Goal: Navigation & Orientation: Find specific page/section

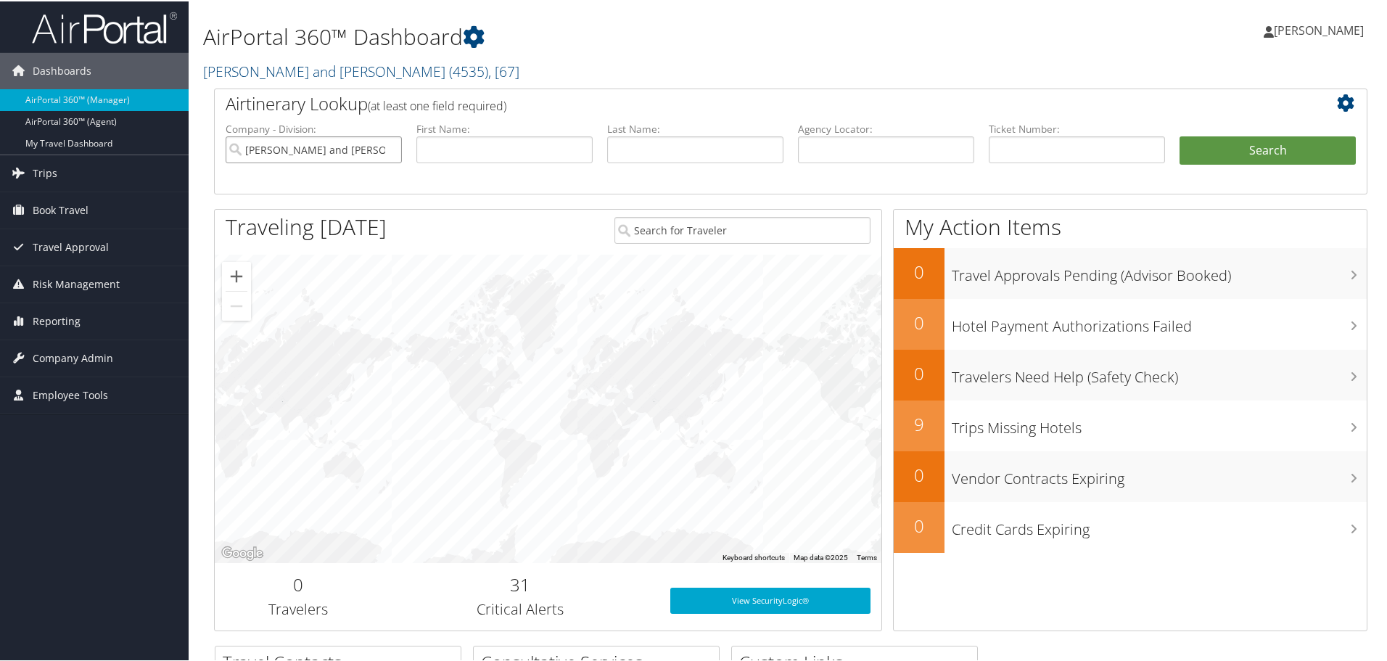
click at [316, 147] on input "[PERSON_NAME] and [PERSON_NAME]" at bounding box center [314, 148] width 176 height 27
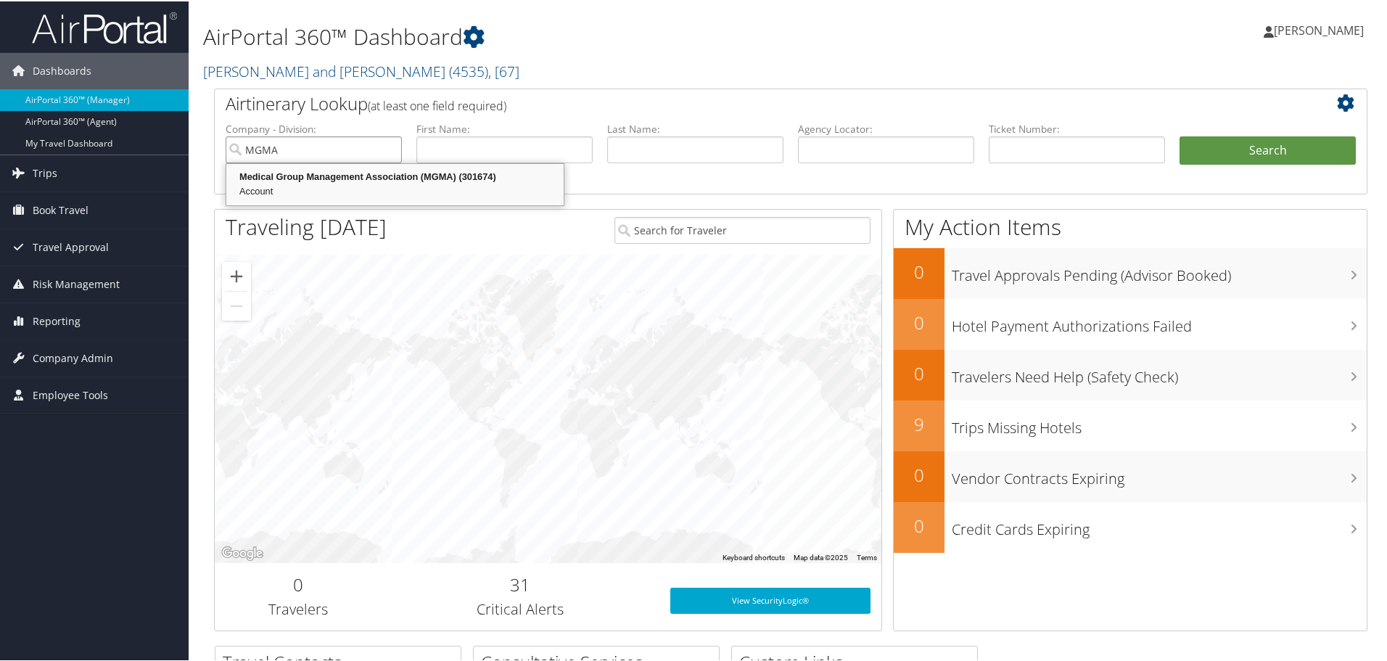
click at [361, 178] on div "Medical Group Management Association (MGMA) (301674)" at bounding box center [395, 175] width 333 height 15
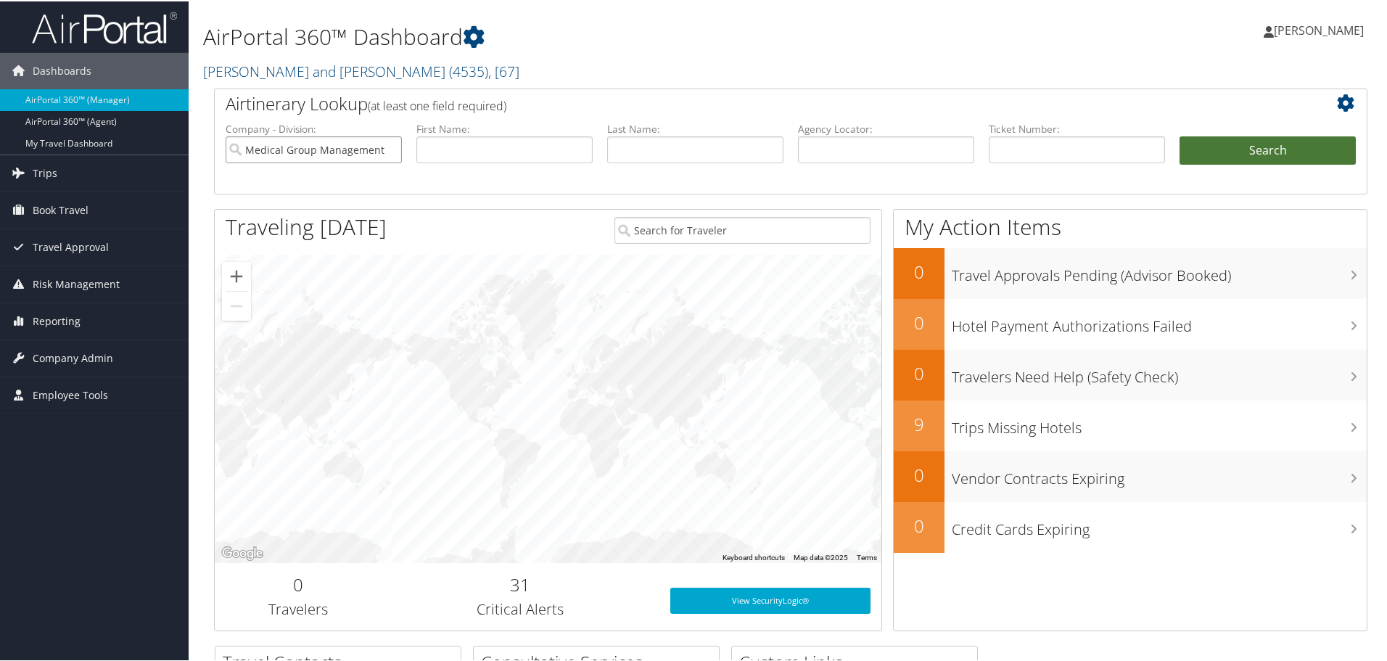
type input "Medical Group Management Association (MGMA)"
click at [1268, 140] on button "Search" at bounding box center [1268, 149] width 176 height 29
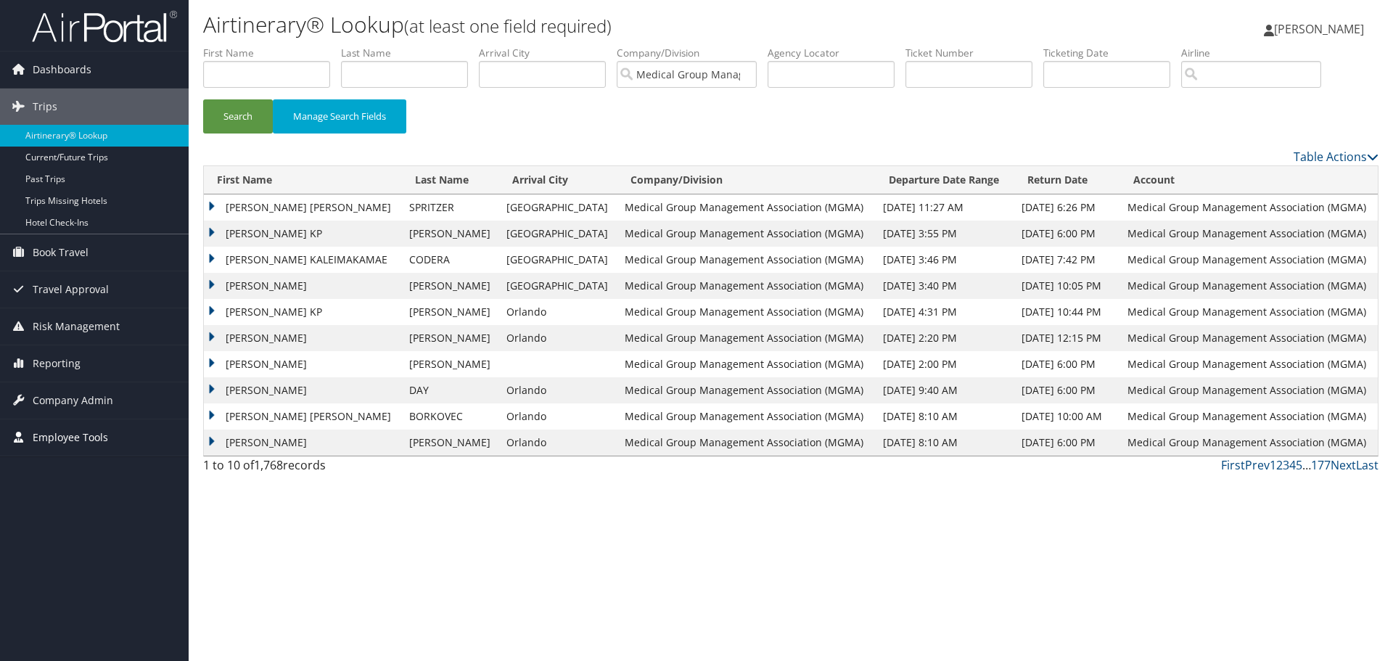
click at [81, 436] on span "Employee Tools" at bounding box center [70, 437] width 75 height 36
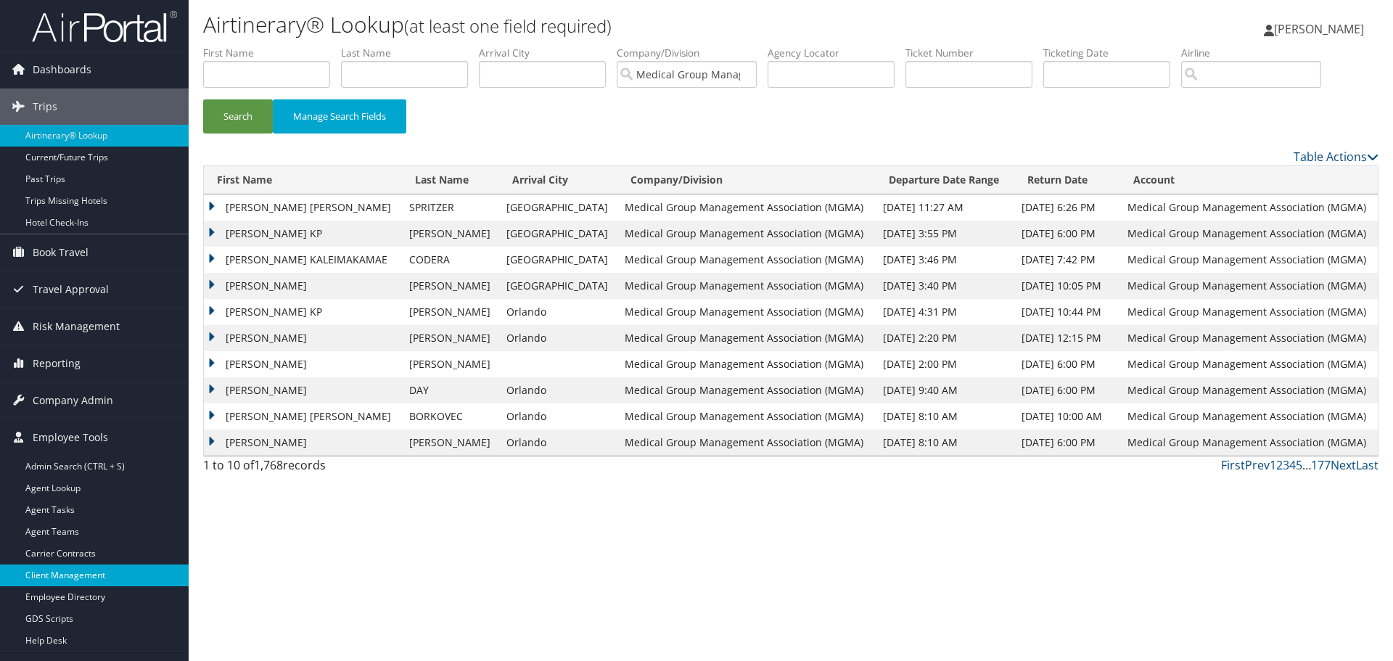
click at [58, 571] on link "Client Management" at bounding box center [94, 575] width 189 height 22
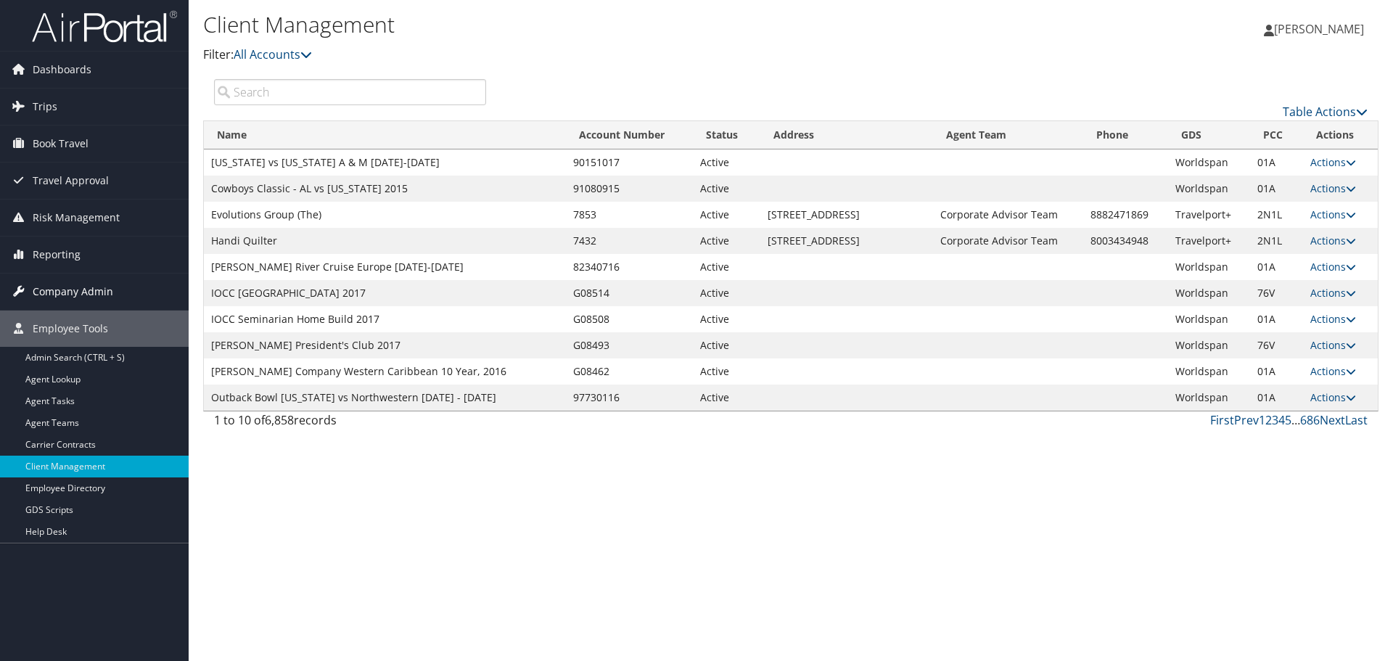
click at [54, 297] on span "Company Admin" at bounding box center [73, 292] width 81 height 36
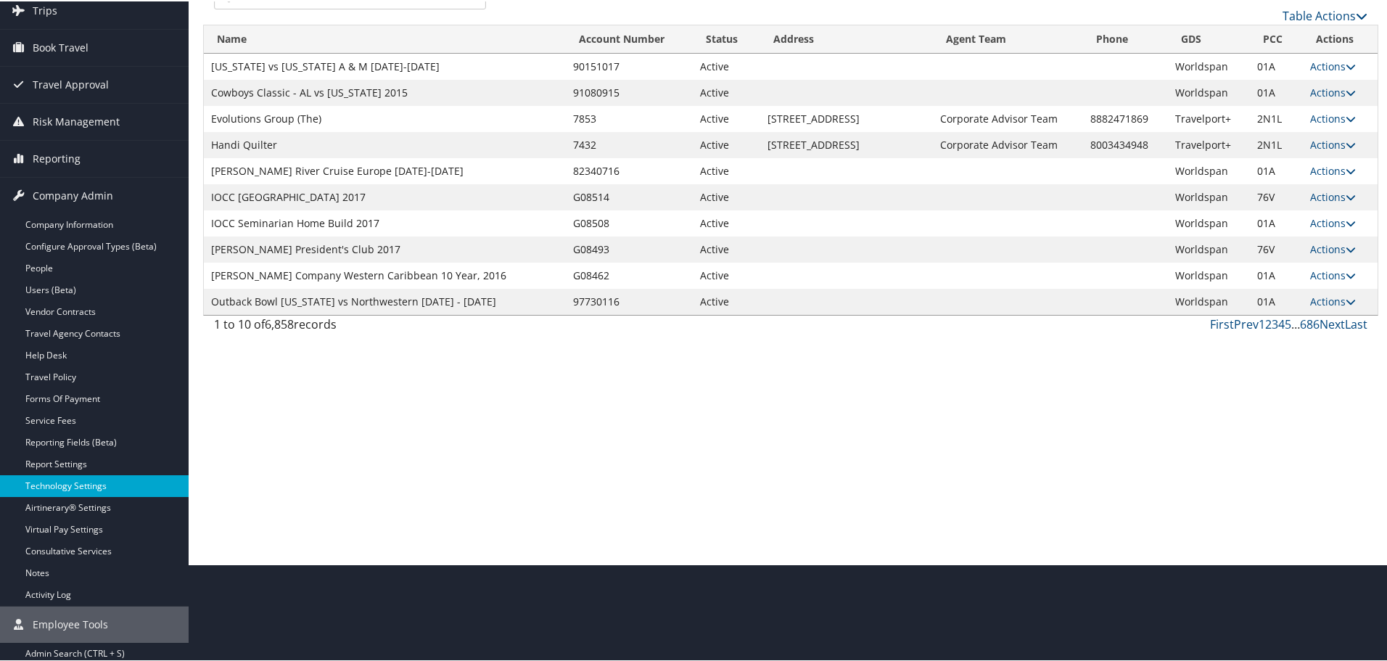
scroll to position [218, 0]
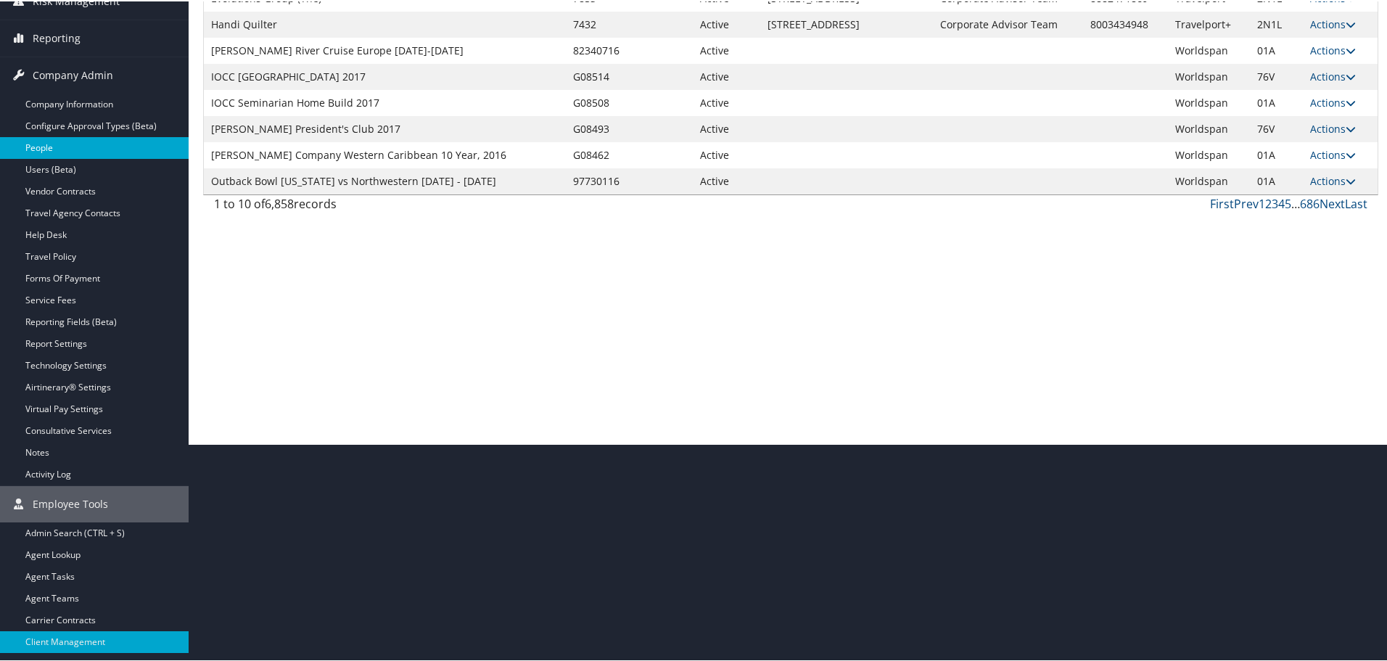
click at [57, 139] on link "People" at bounding box center [94, 147] width 189 height 22
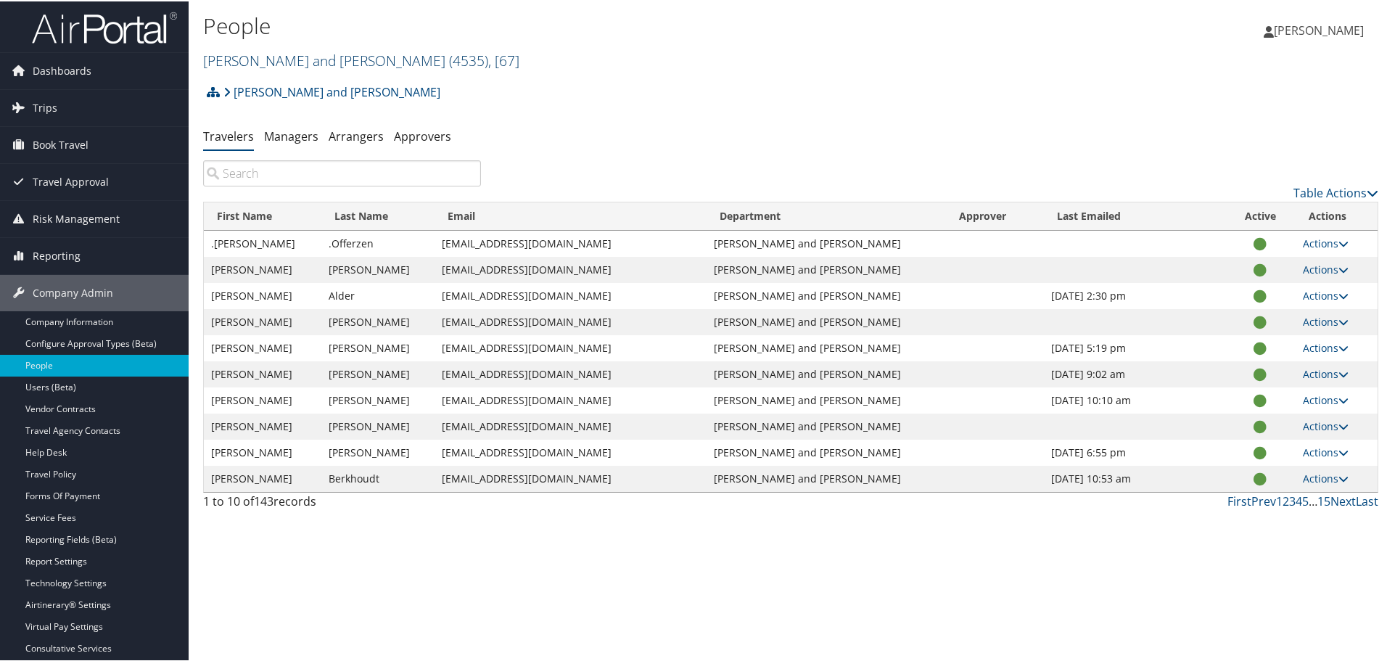
click at [312, 61] on link "Parsons Behle and Latimer ( 4535 ) , [ 67 ]" at bounding box center [361, 59] width 316 height 20
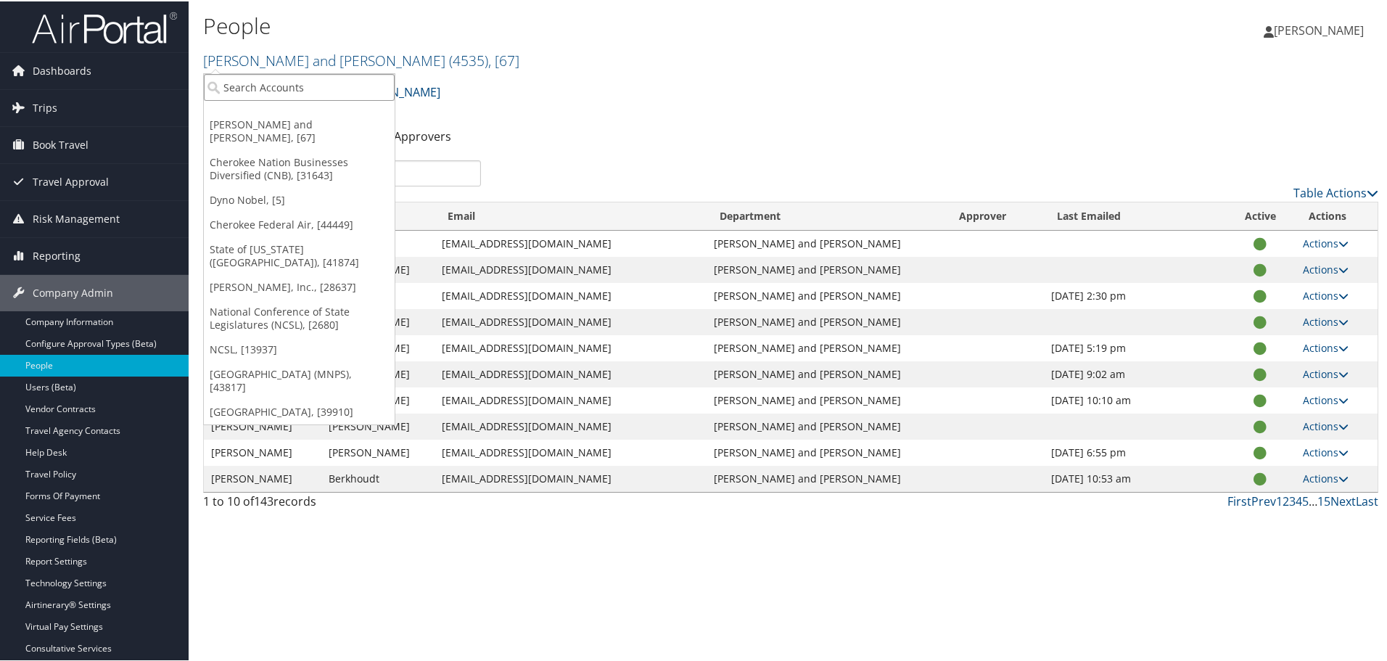
click at [294, 75] on input "search" at bounding box center [299, 86] width 191 height 27
click at [613, 546] on div "People Parsons Behle and Latimer ( 4535 ) , [ 67 ] Parsons Behle and Latimer Ch…" at bounding box center [791, 330] width 1204 height 661
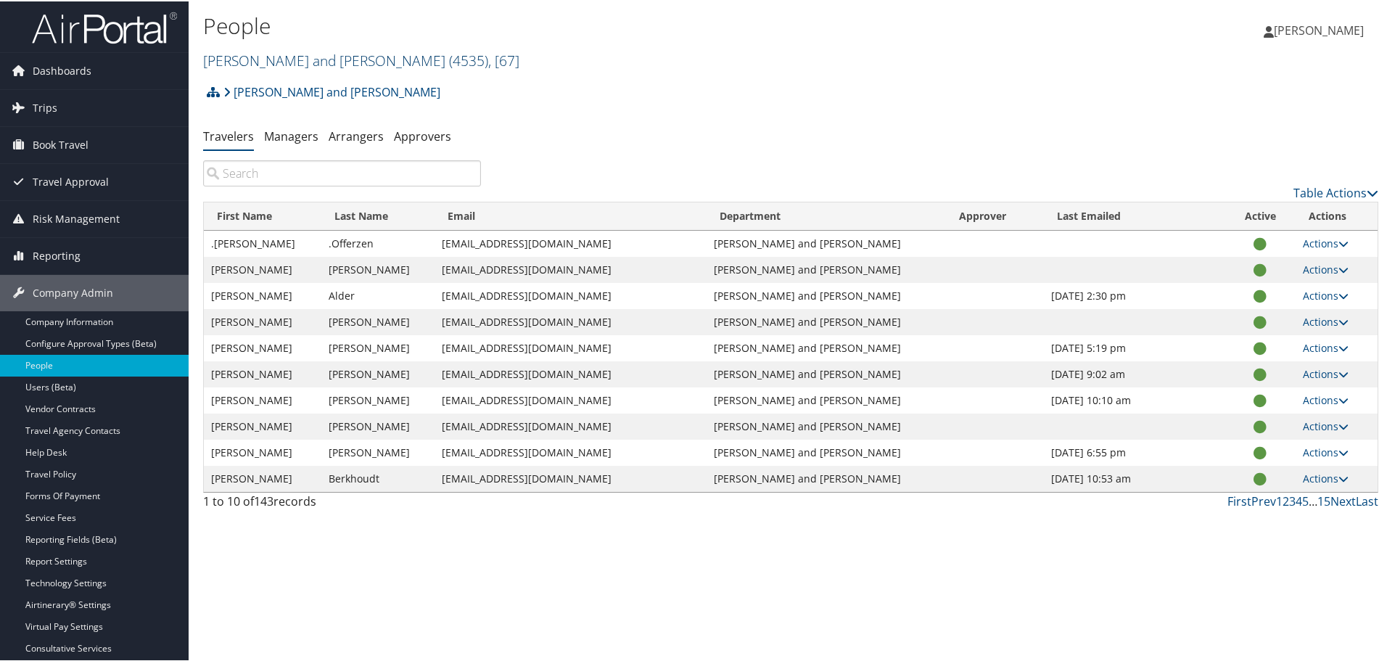
click at [305, 61] on link "Parsons Behle and Latimer ( 4535 ) , [ 67 ]" at bounding box center [361, 59] width 316 height 20
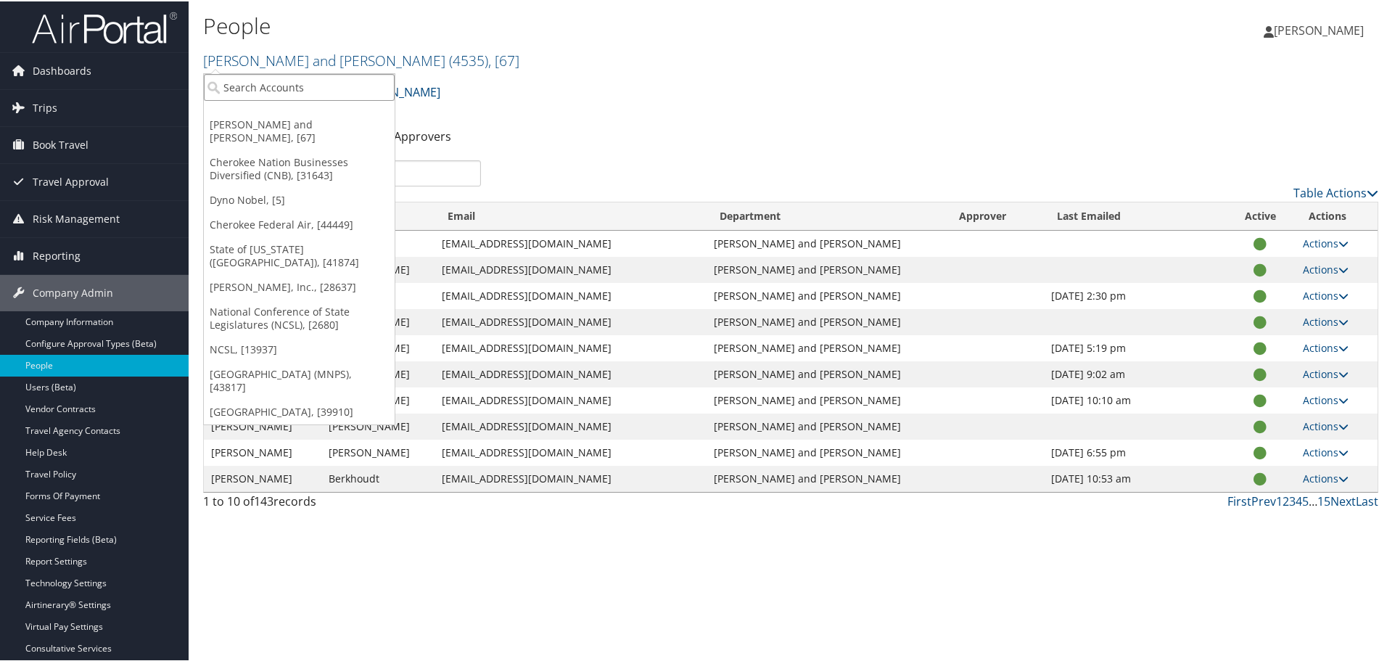
click at [311, 73] on input "search" at bounding box center [299, 86] width 191 height 27
type input "MGMA"
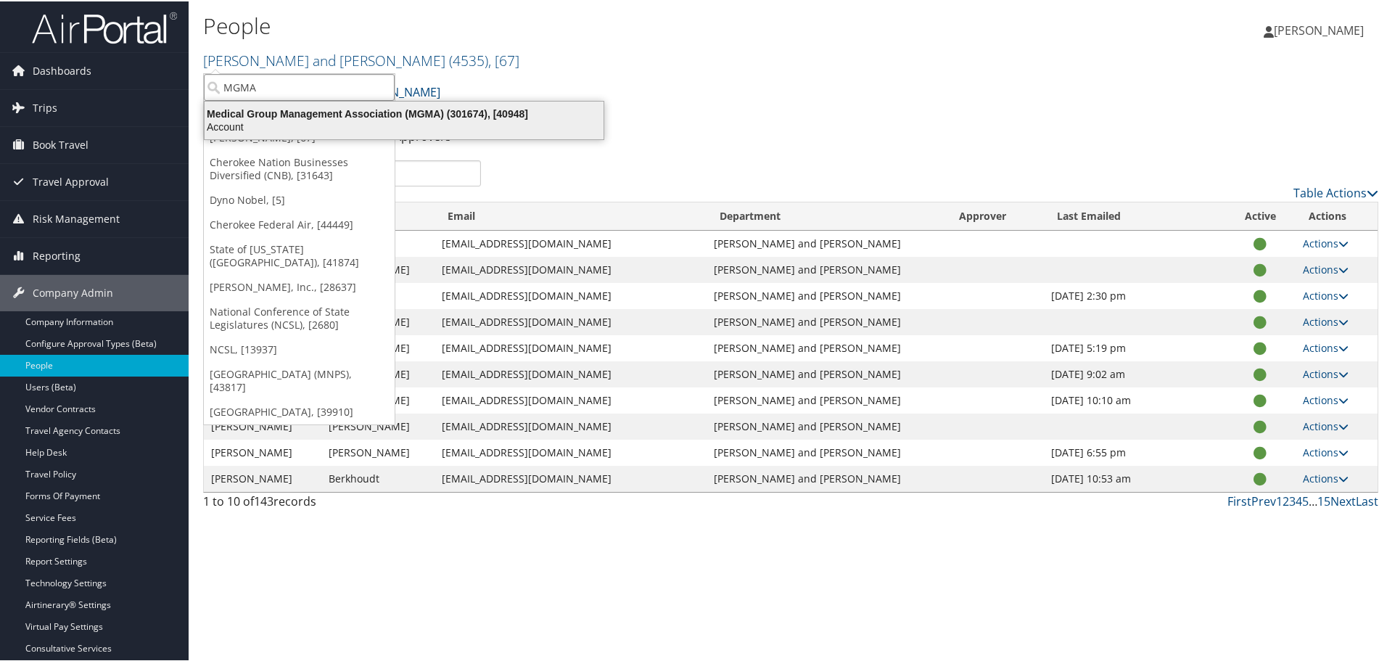
click at [332, 104] on div "Medical Group Management Association (MGMA) (301674), [40948] Account" at bounding box center [404, 118] width 395 height 33
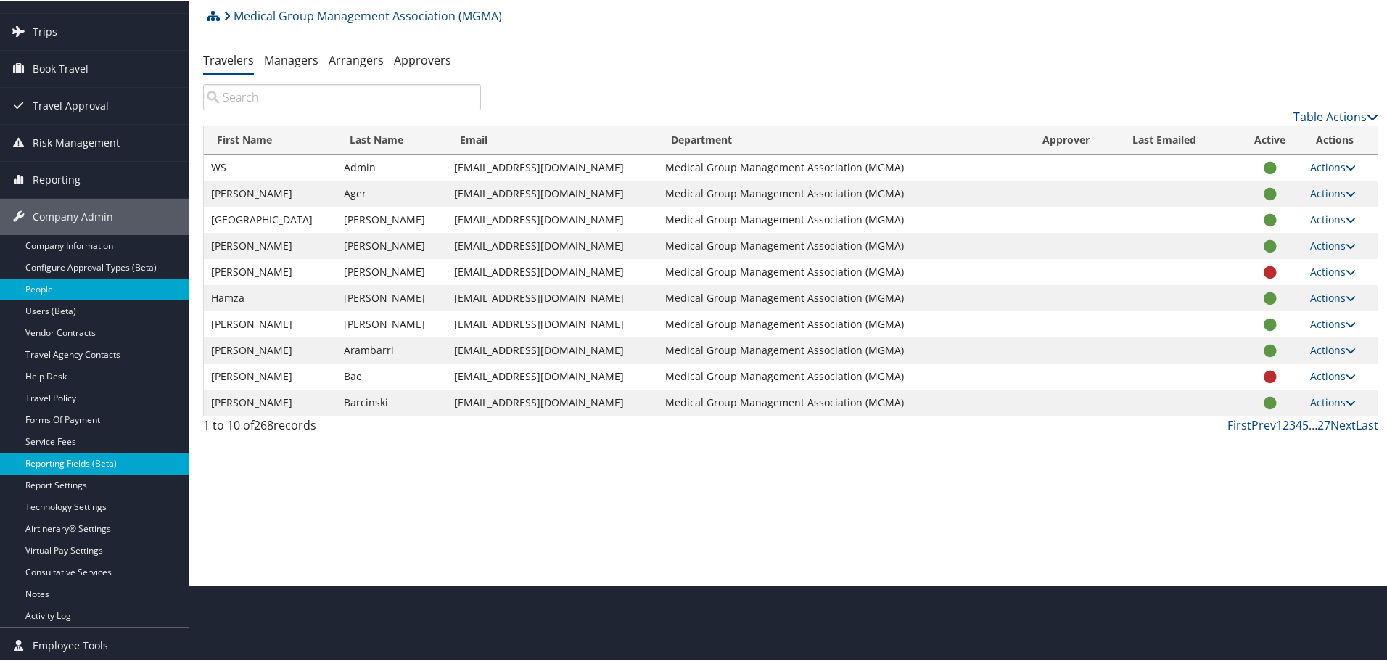
scroll to position [78, 0]
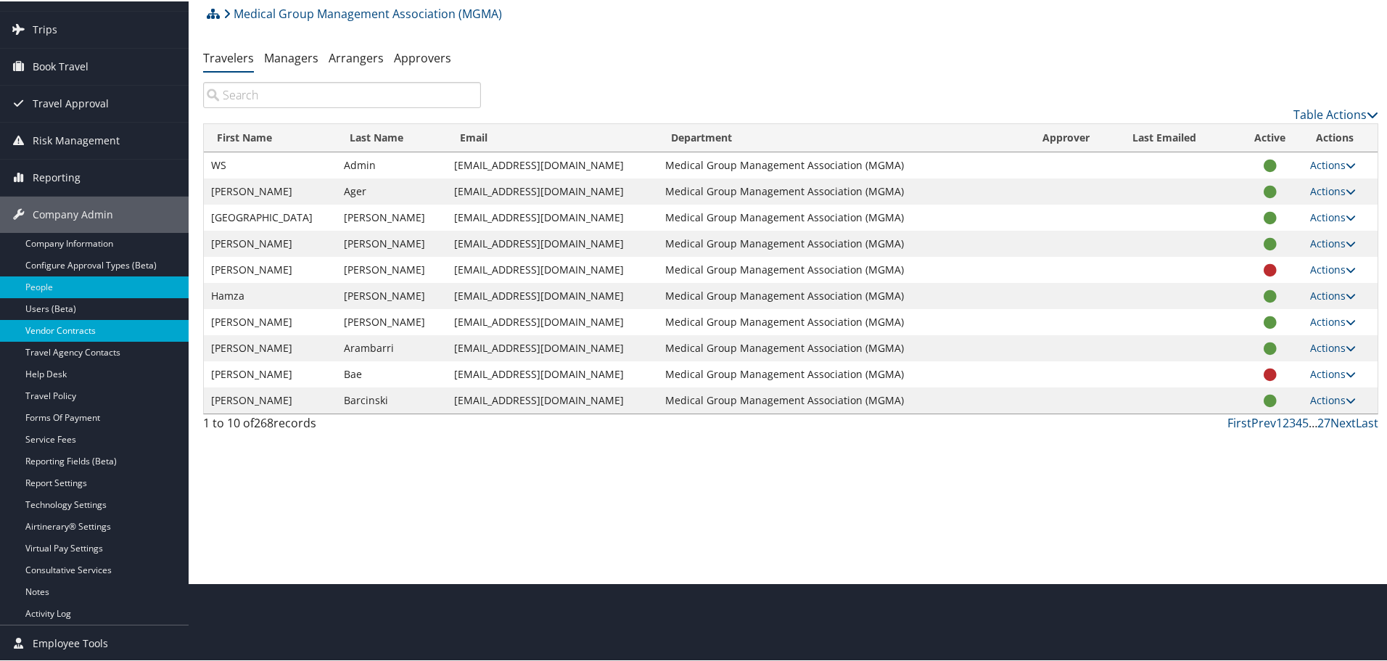
click at [67, 326] on link "Vendor Contracts" at bounding box center [94, 329] width 189 height 22
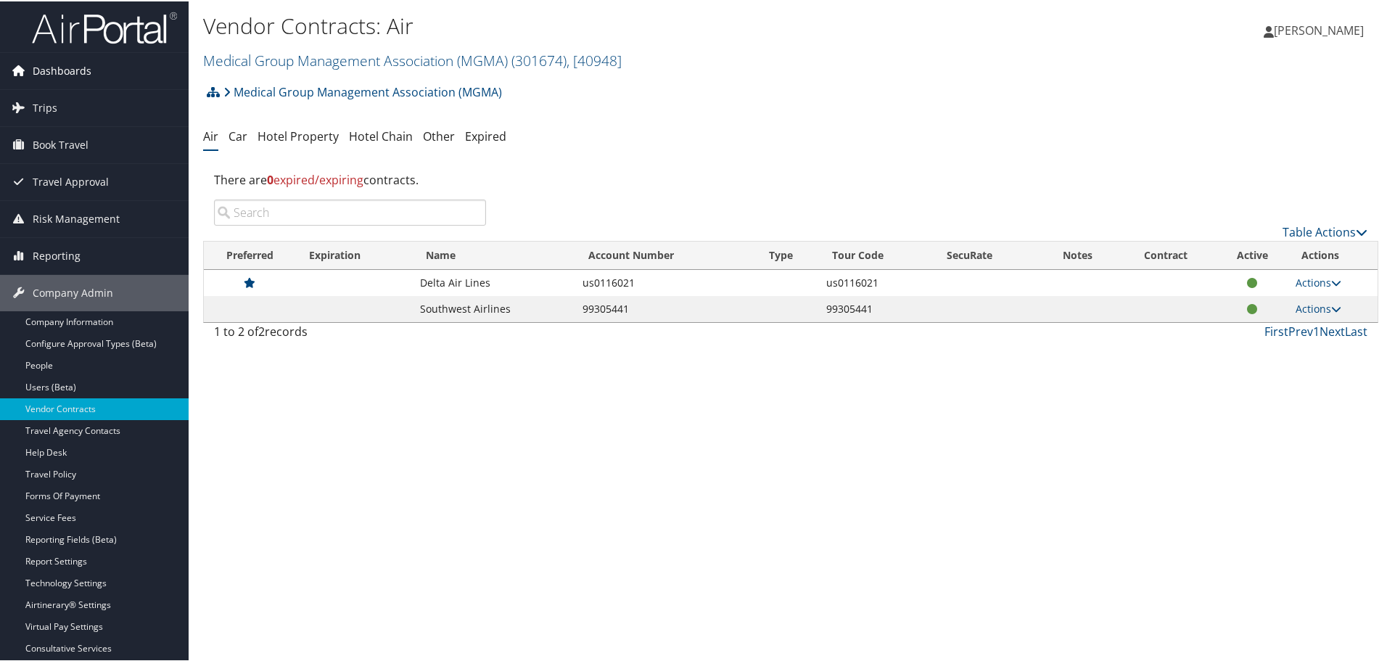
click at [75, 70] on span "Dashboards" at bounding box center [62, 70] width 59 height 36
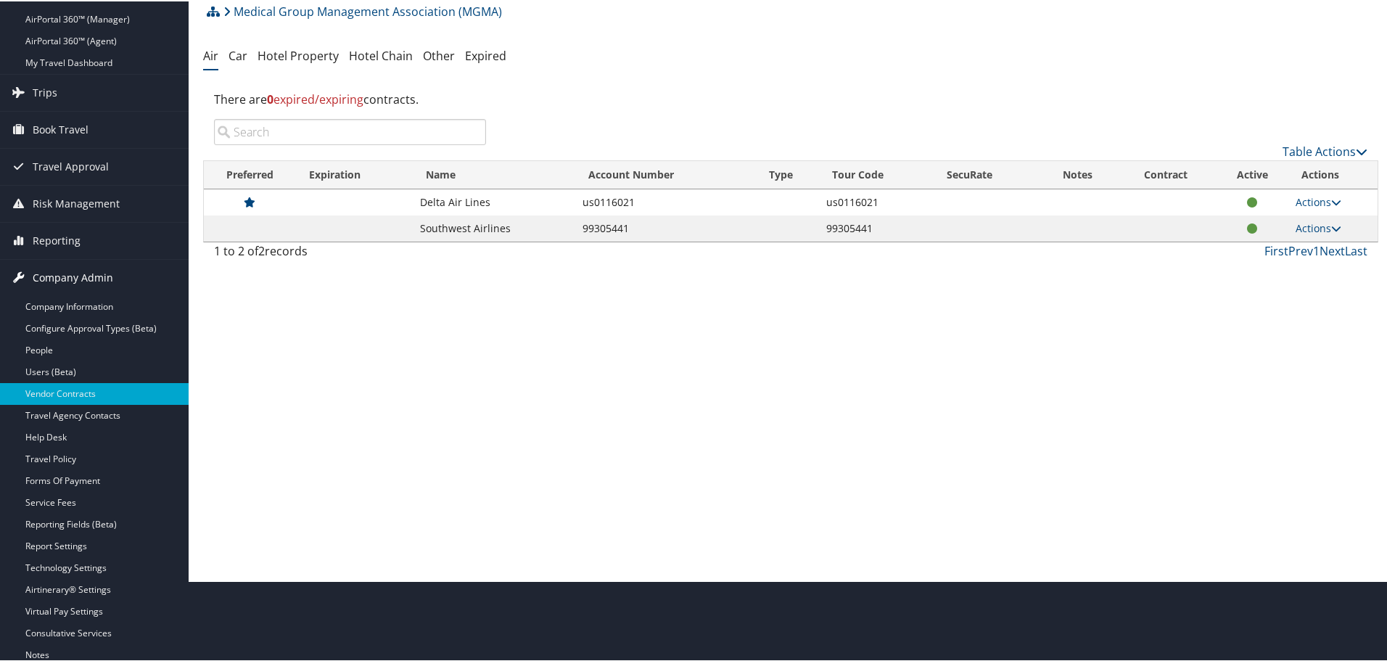
scroll to position [144, 0]
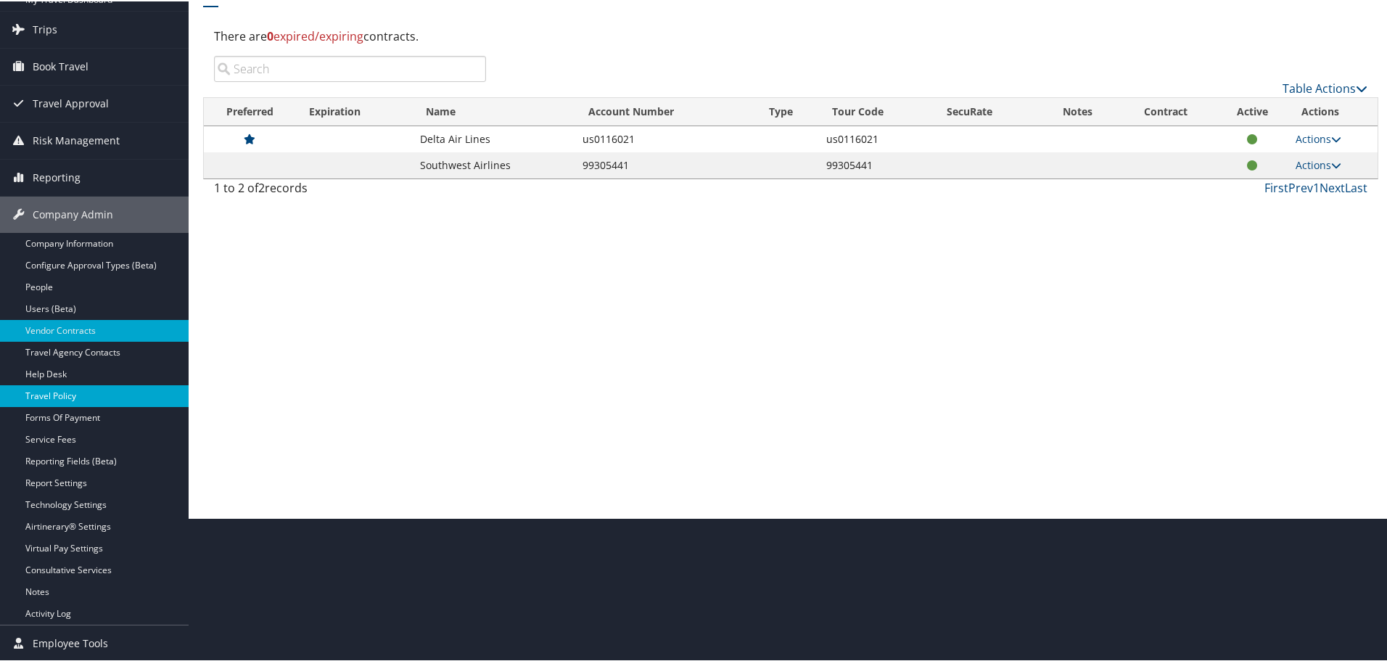
click at [80, 394] on link "Travel Policy" at bounding box center [94, 395] width 189 height 22
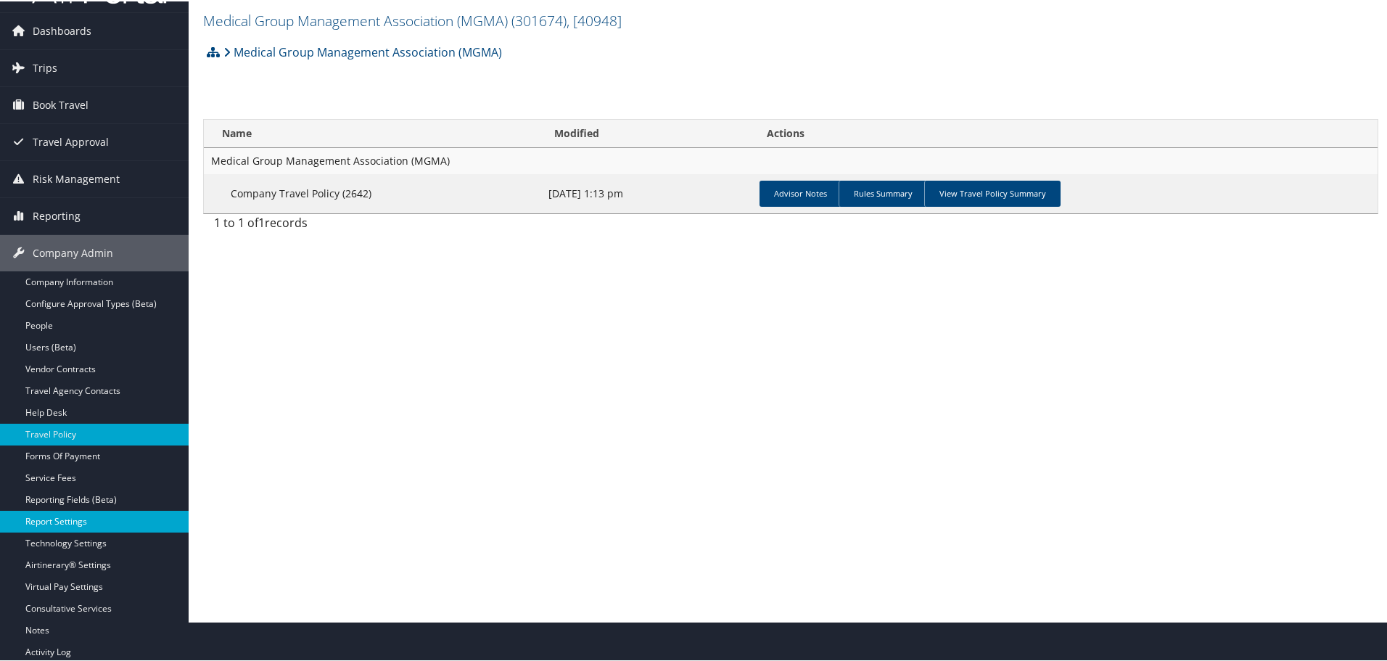
scroll to position [78, 0]
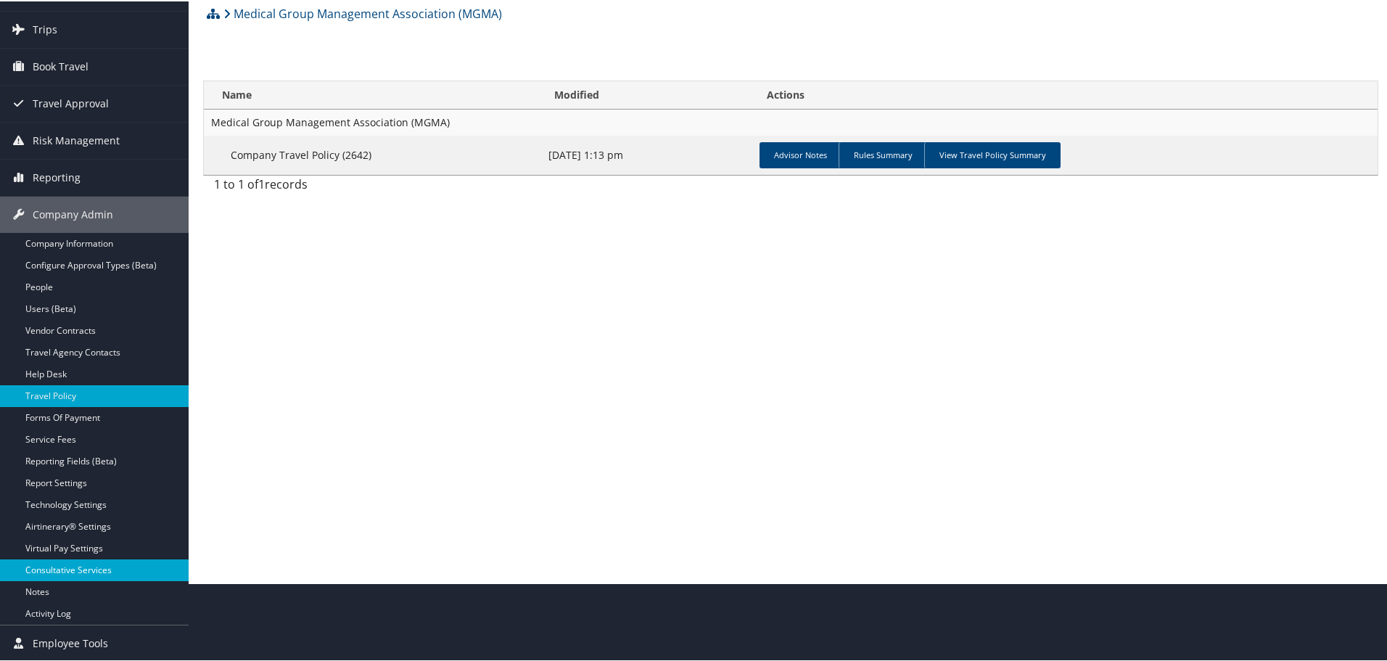
click at [71, 564] on link "Consultative Services" at bounding box center [94, 569] width 189 height 22
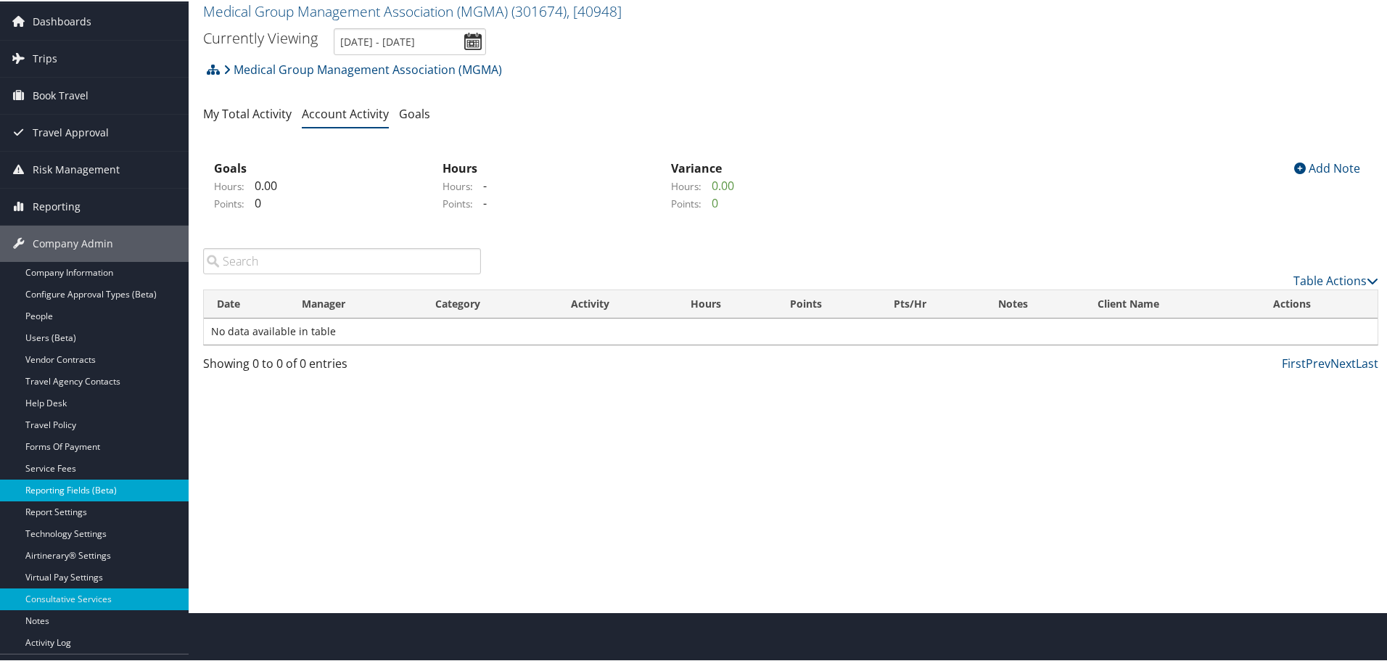
scroll to position [78, 0]
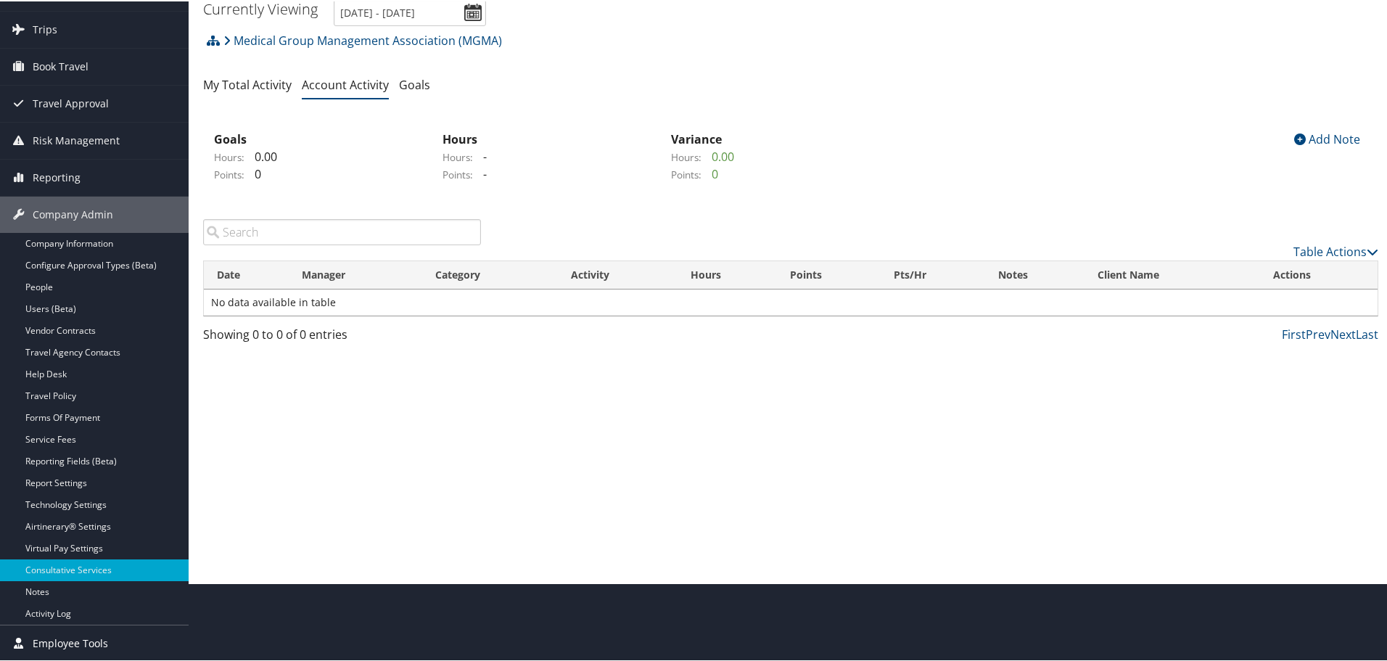
click at [62, 638] on span "Employee Tools" at bounding box center [70, 642] width 75 height 36
click at [45, 176] on span "Reporting" at bounding box center [57, 176] width 48 height 36
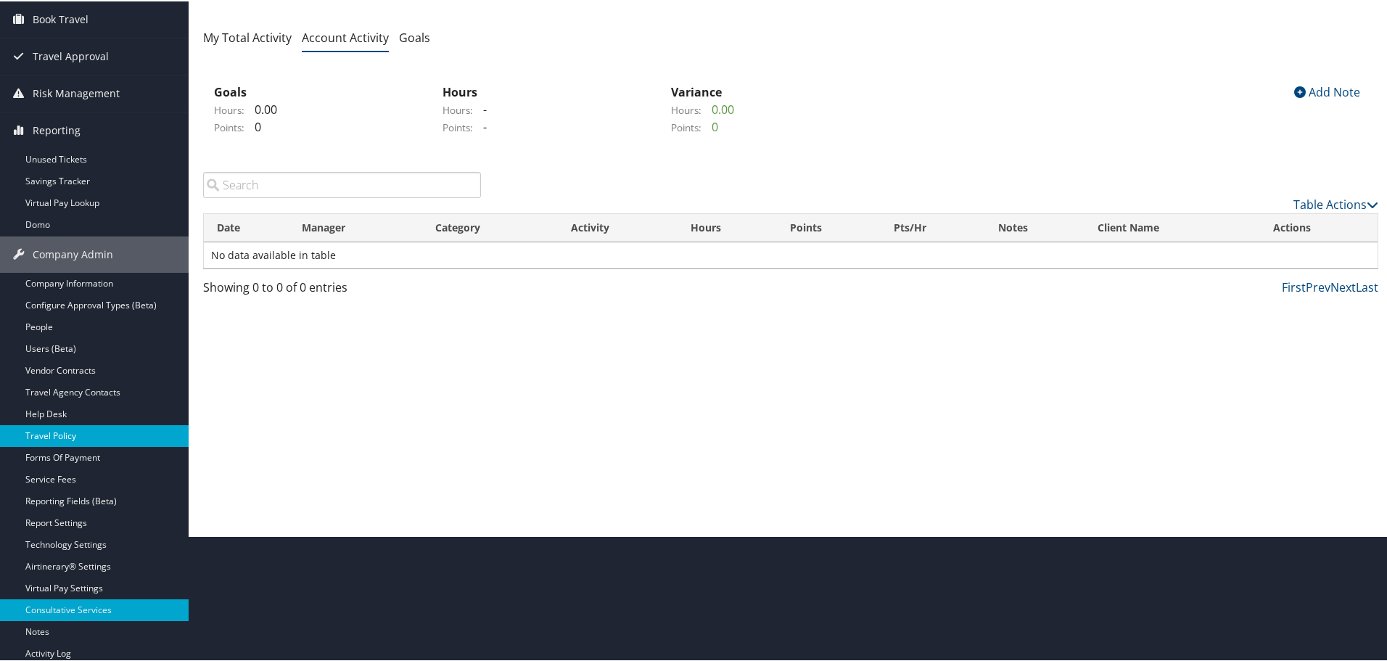
scroll to position [151, 0]
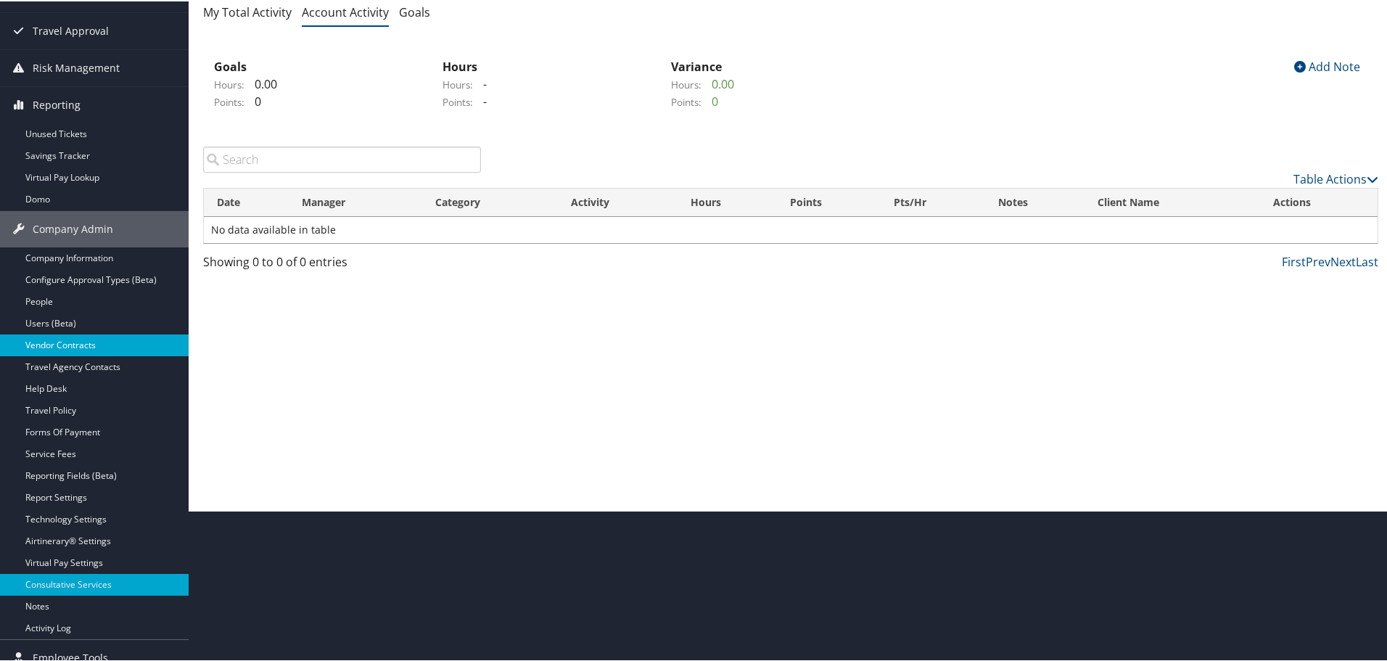
click at [65, 340] on link "Vendor Contracts" at bounding box center [94, 344] width 189 height 22
